Goal: Task Accomplishment & Management: Use online tool/utility

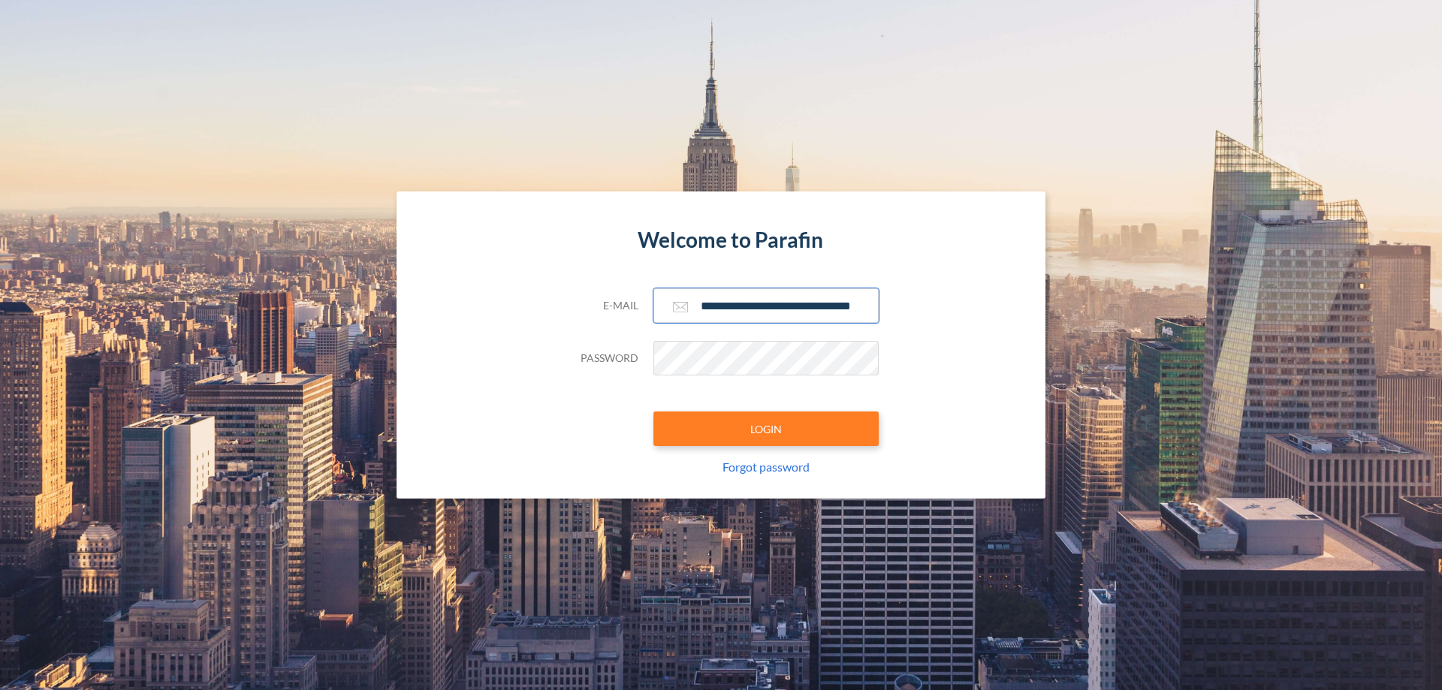
type input "**********"
click at [766, 429] on button "LOGIN" at bounding box center [765, 428] width 225 height 35
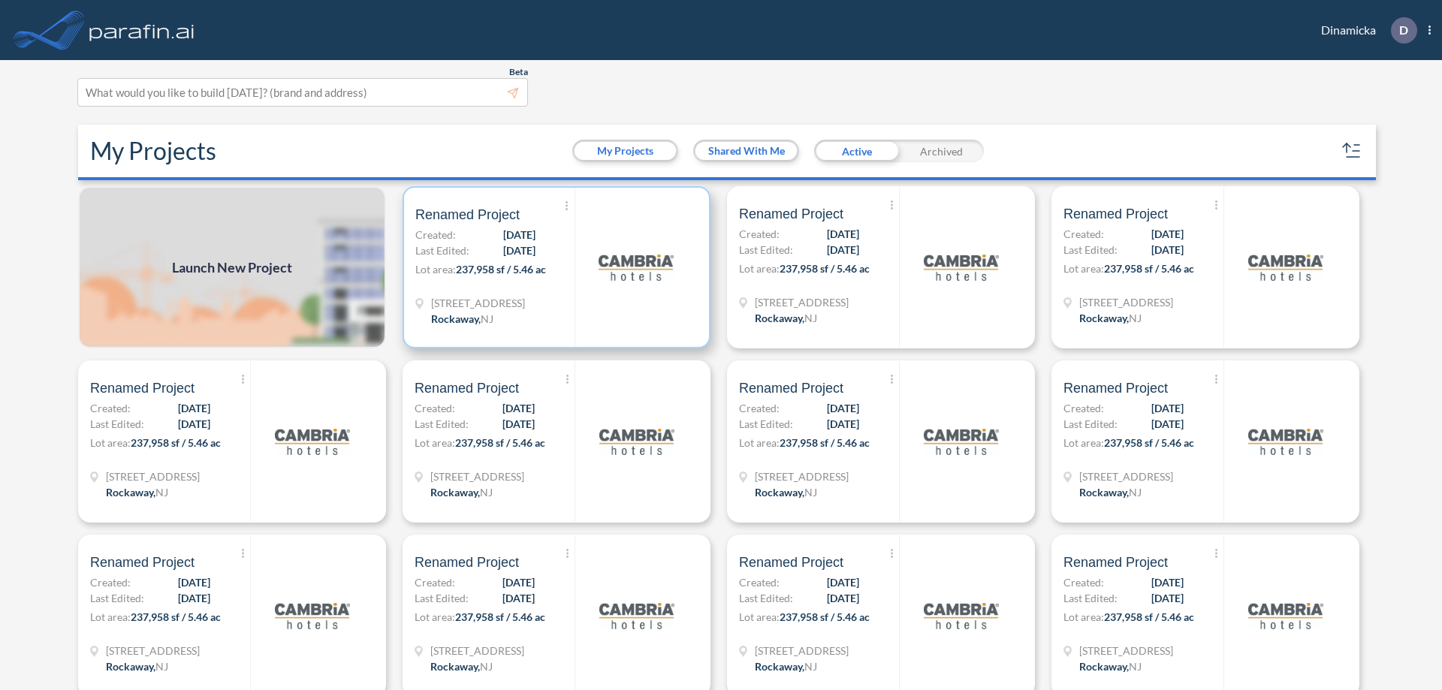
scroll to position [4, 0]
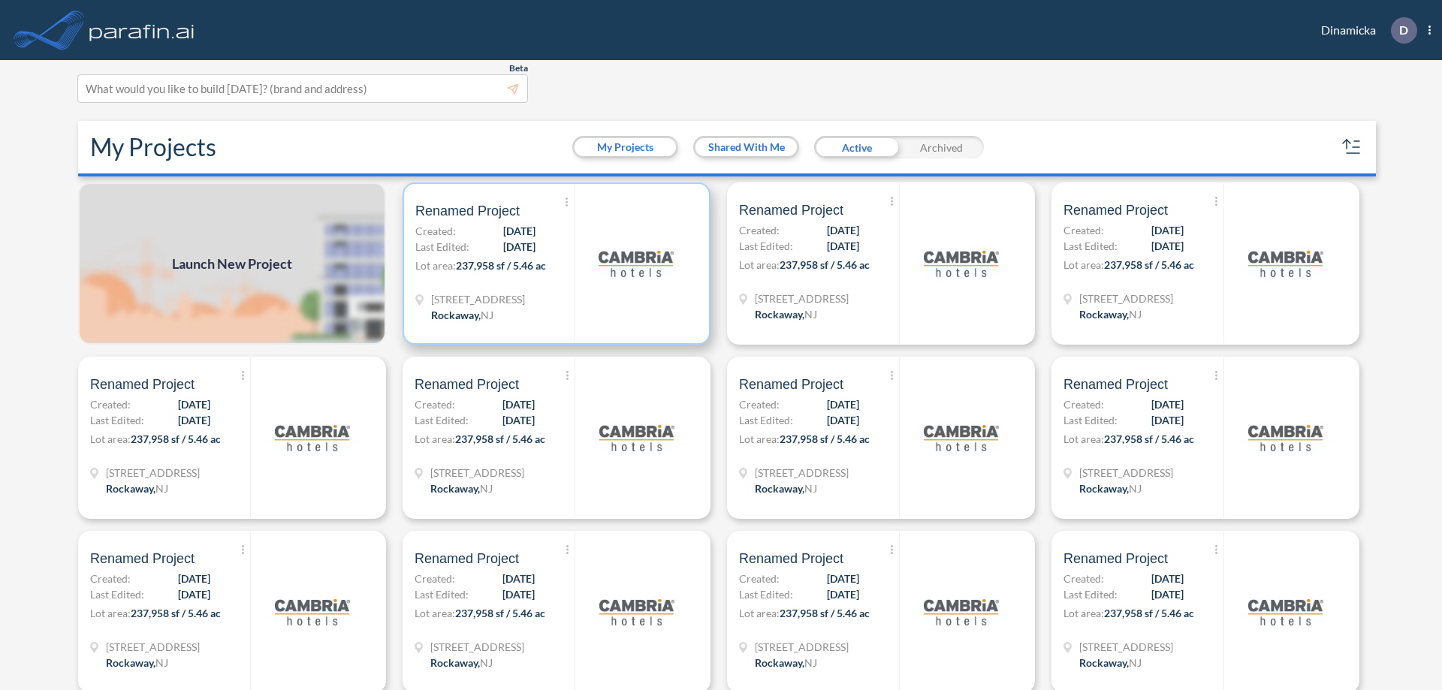
click at [553, 264] on p "Lot area: 237,958 sf / 5.46 ac" at bounding box center [494, 269] width 159 height 22
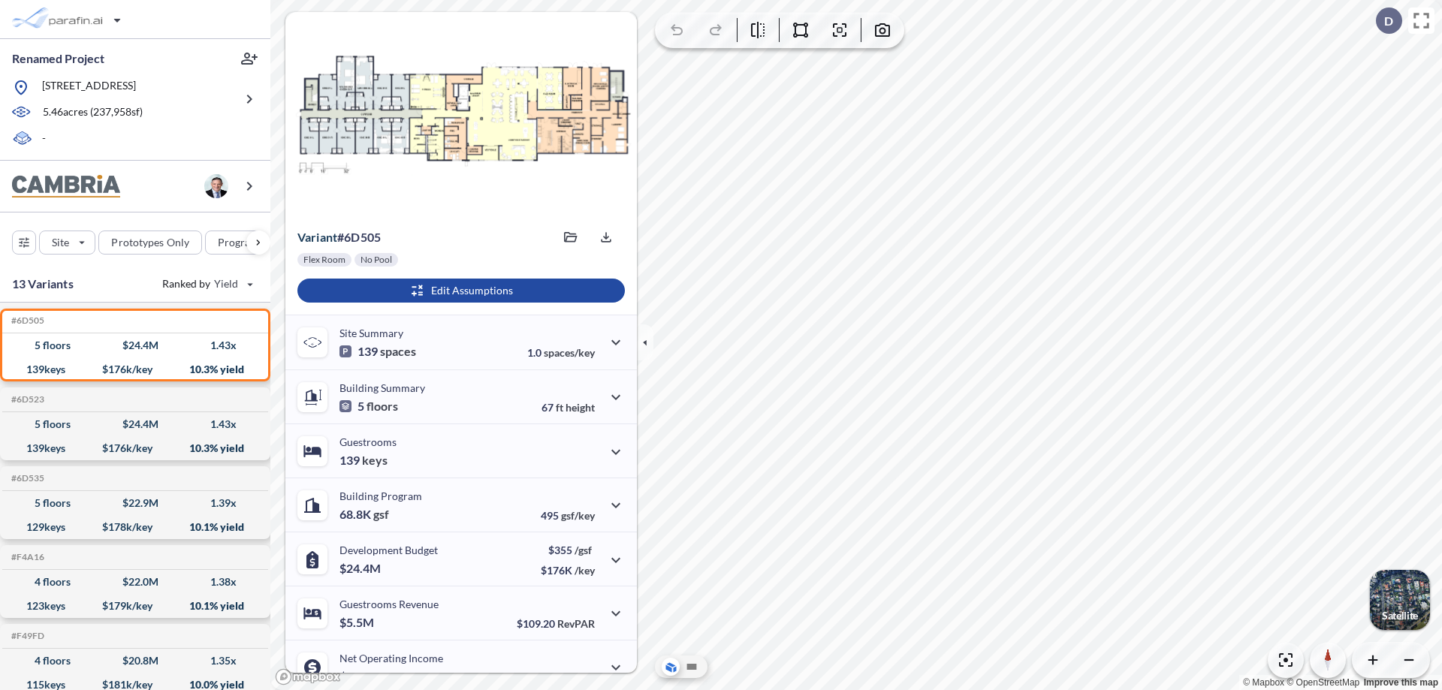
scroll to position [76, 0]
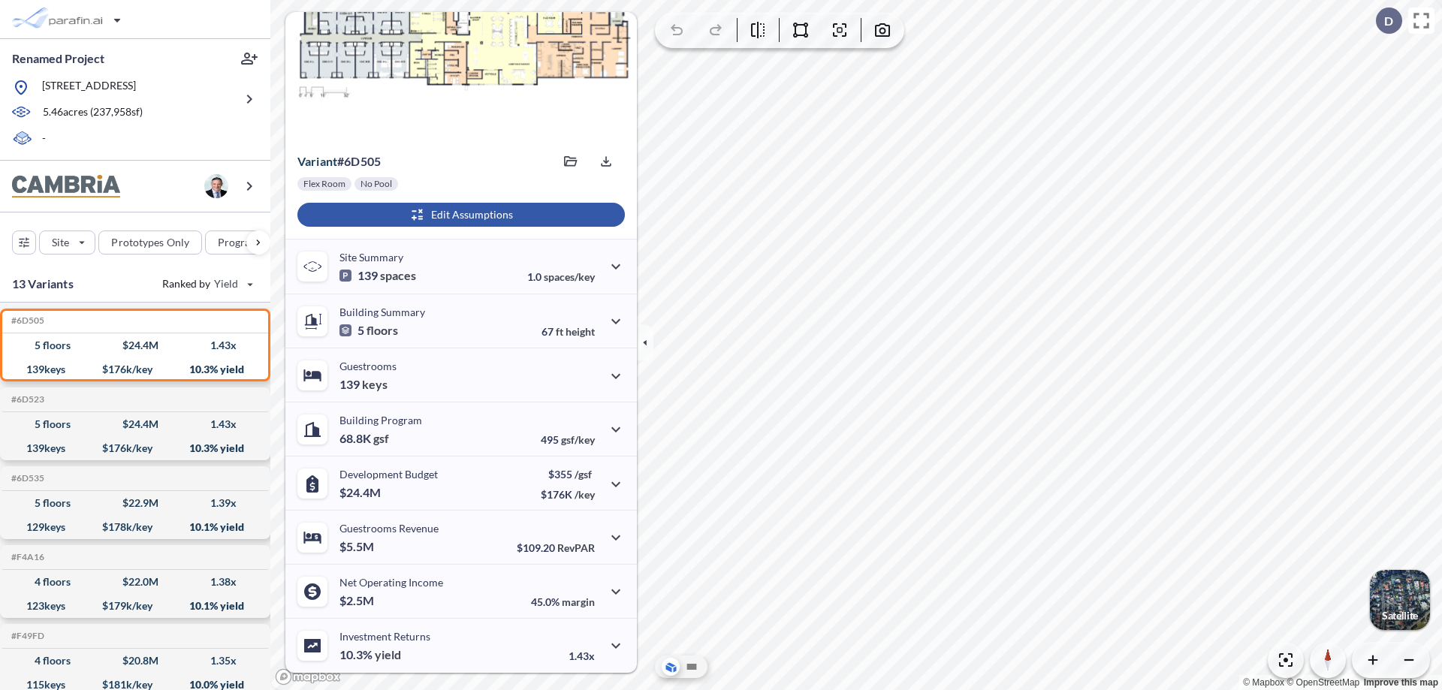
click at [459, 215] on div "button" at bounding box center [460, 215] width 327 height 24
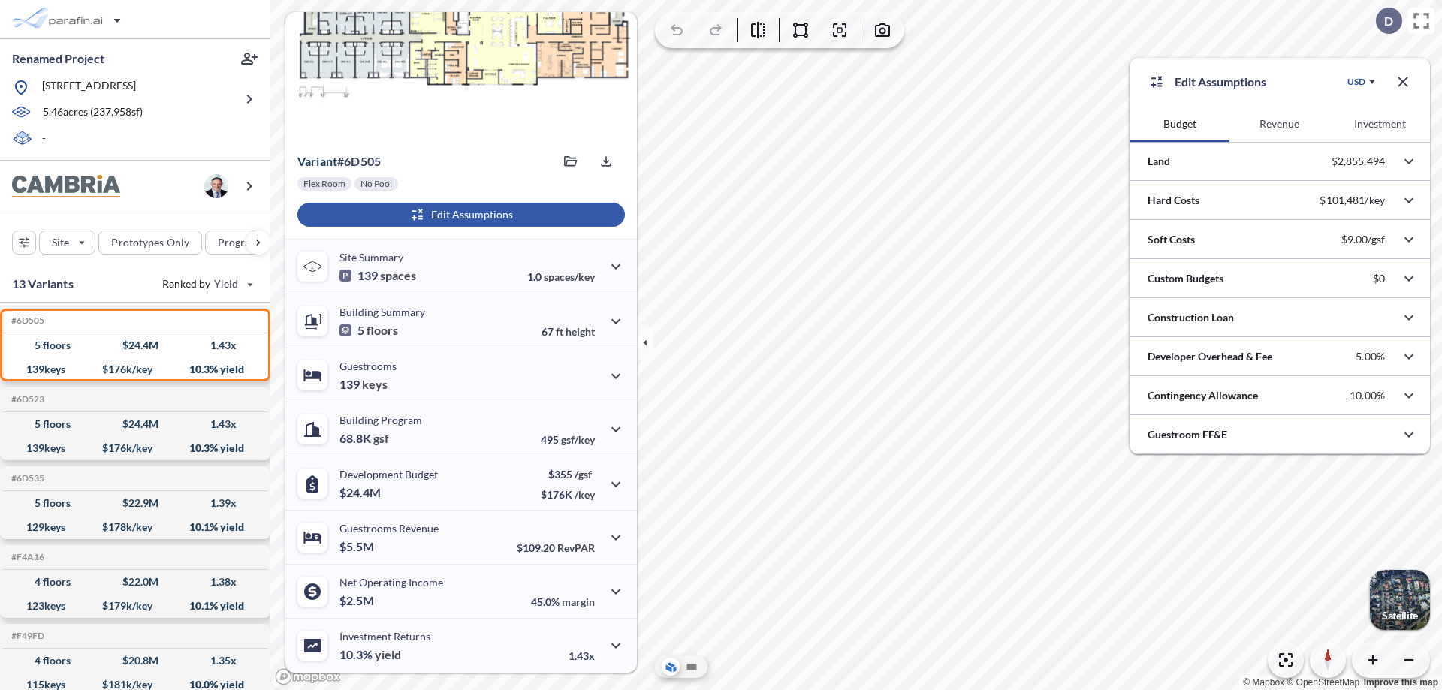
click at [1279, 124] on button "Revenue" at bounding box center [1279, 124] width 100 height 36
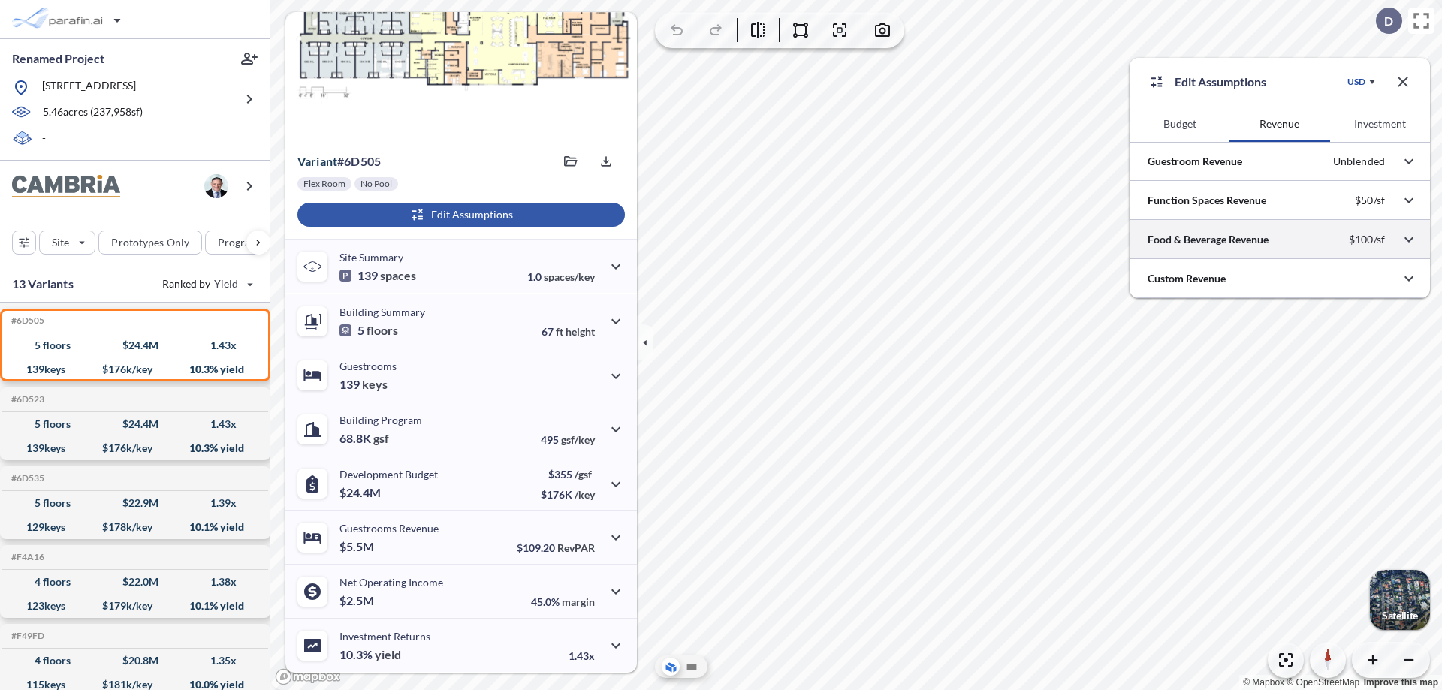
click at [1279, 240] on div at bounding box center [1279, 239] width 300 height 38
